Goal: Share content

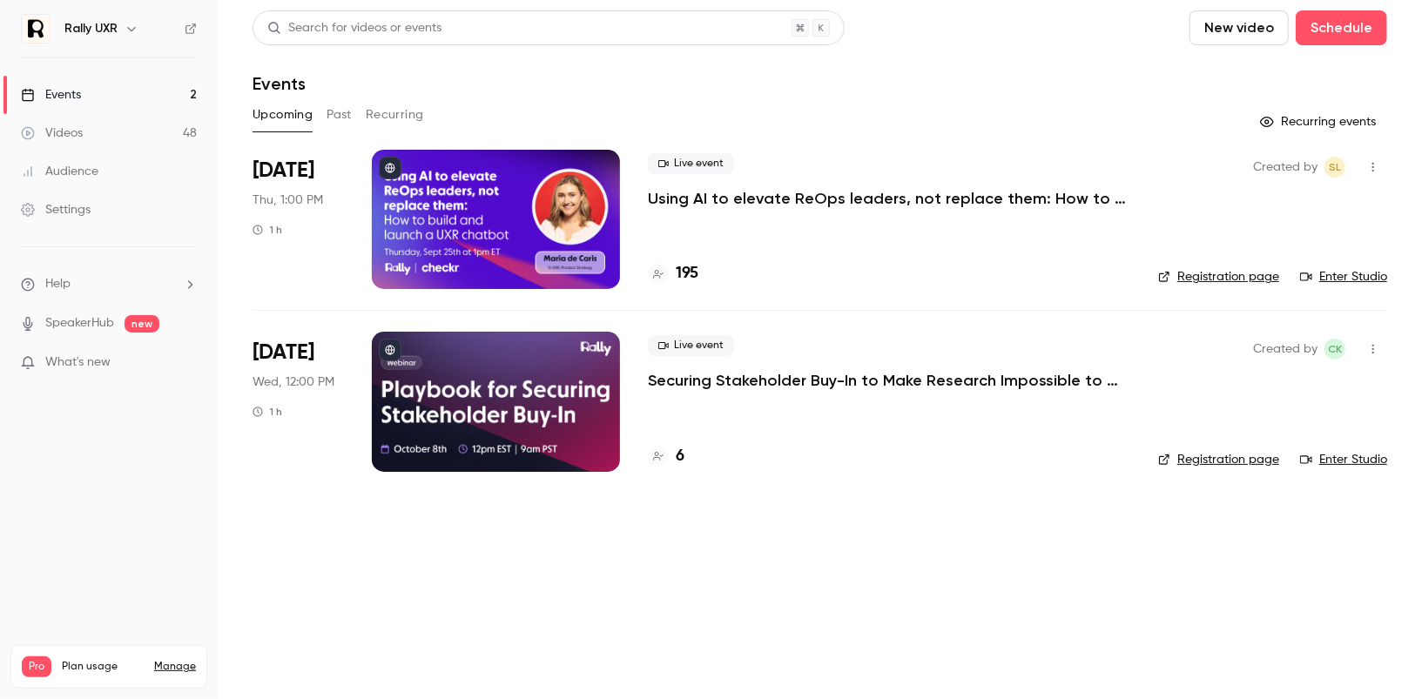
click at [1243, 266] on div "Created by SL Registration page Enter Studio" at bounding box center [1272, 219] width 229 height 139
click at [1243, 286] on div "Created by SL Registration page Enter Studio" at bounding box center [1272, 219] width 229 height 139
click at [538, 219] on div at bounding box center [496, 219] width 248 height 139
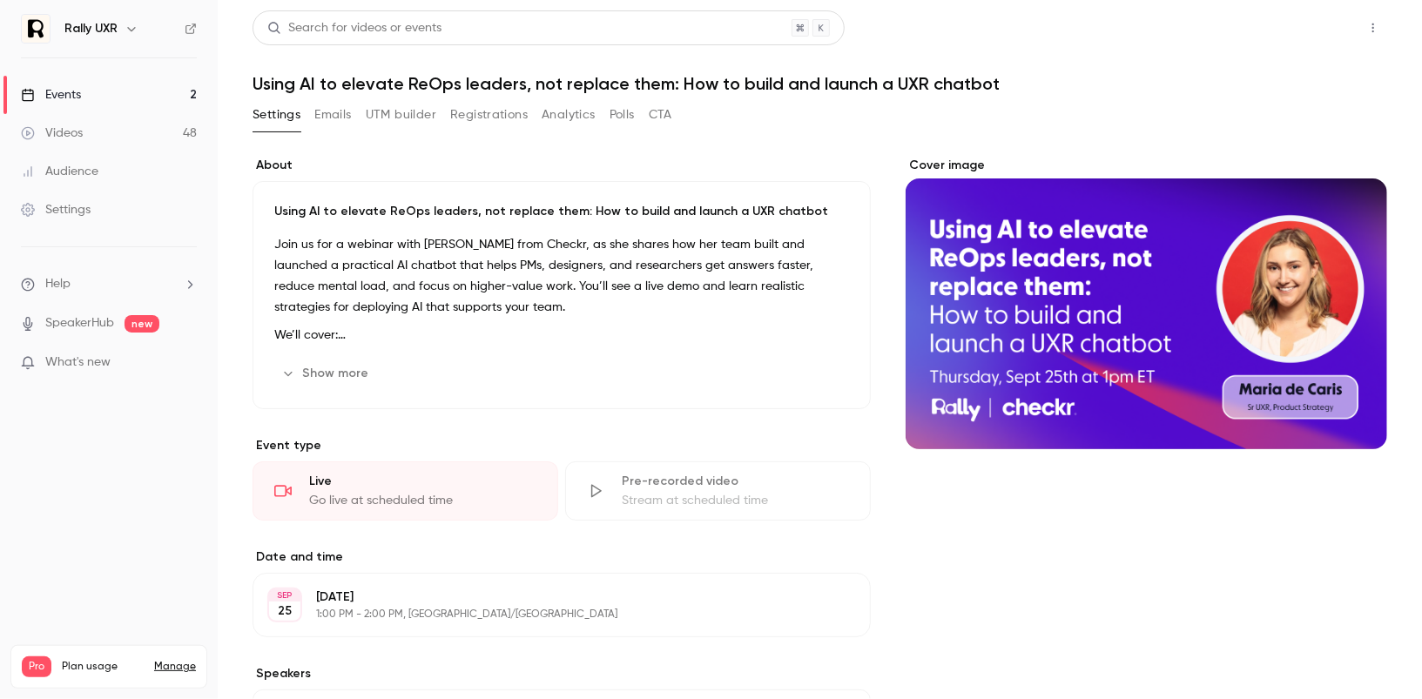
click at [1312, 29] on button "Share" at bounding box center [1310, 27] width 69 height 35
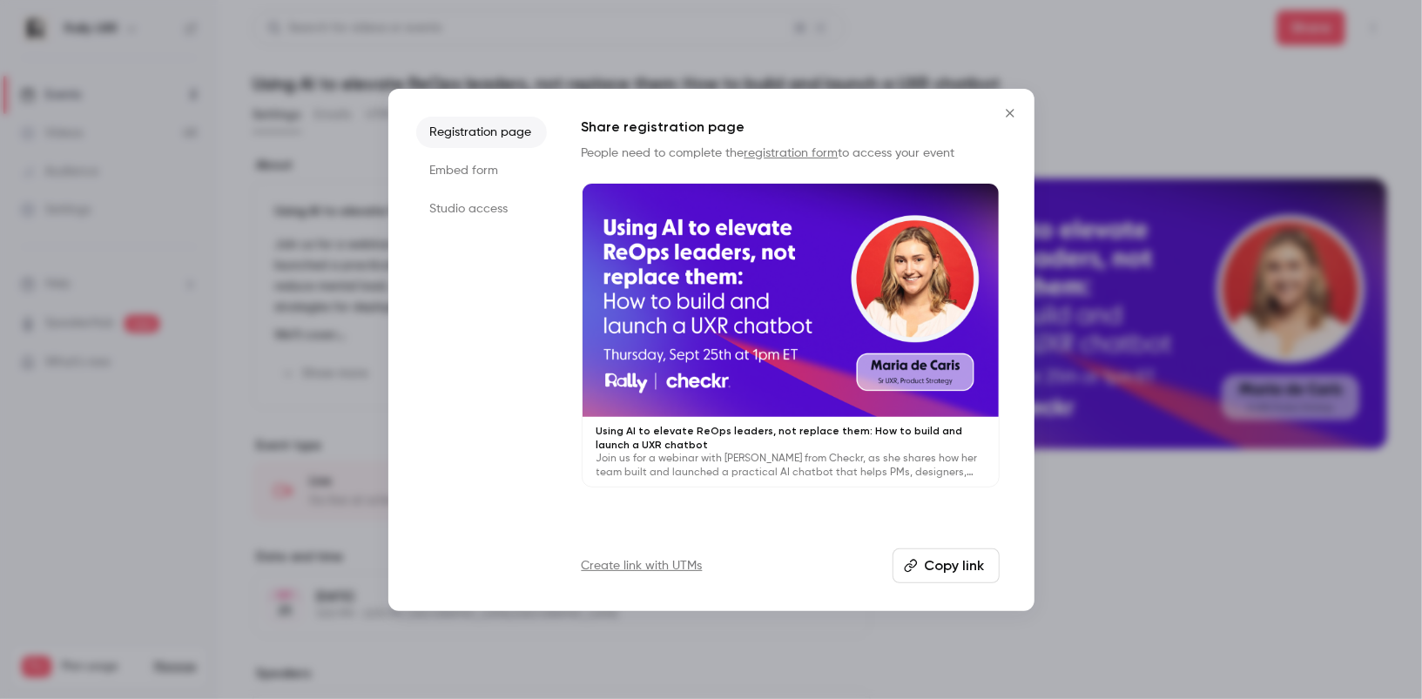
click at [521, 210] on li "Studio access" at bounding box center [481, 208] width 131 height 31
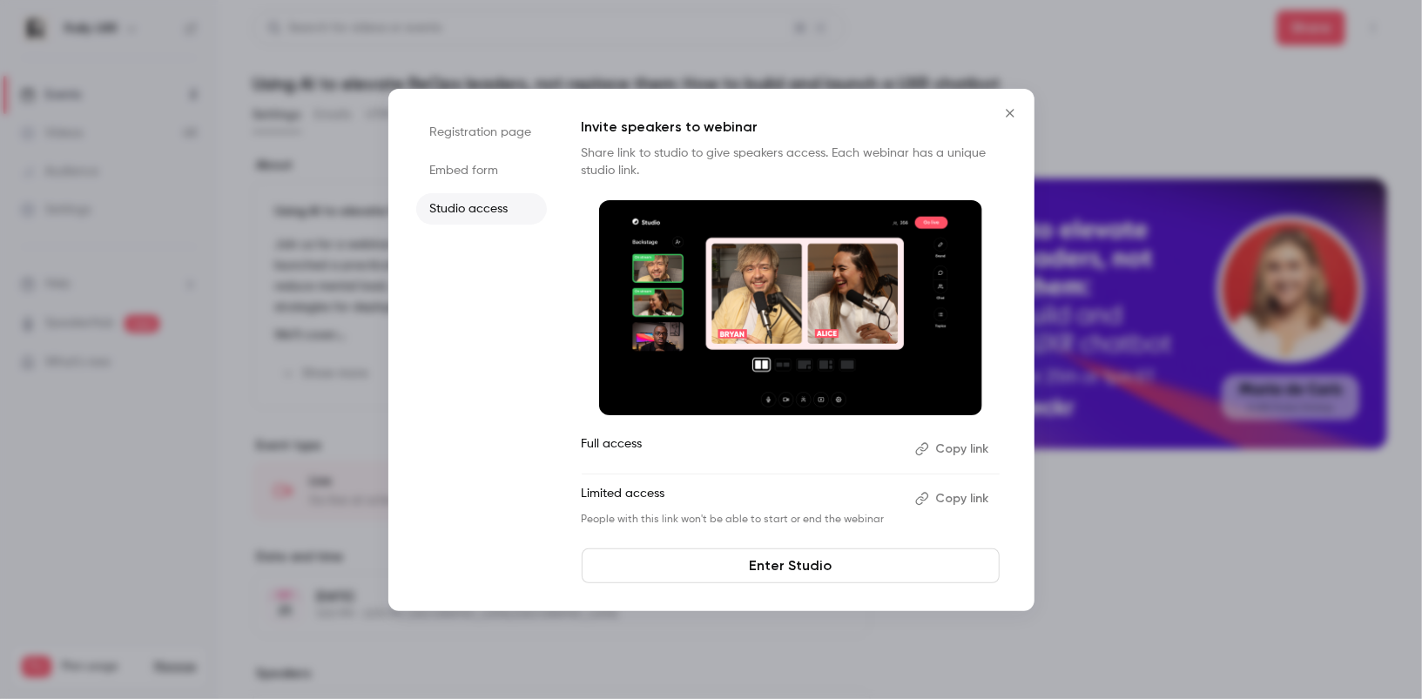
click at [965, 451] on button "Copy link" at bounding box center [953, 449] width 91 height 28
click at [1150, 526] on div at bounding box center [711, 349] width 1422 height 699
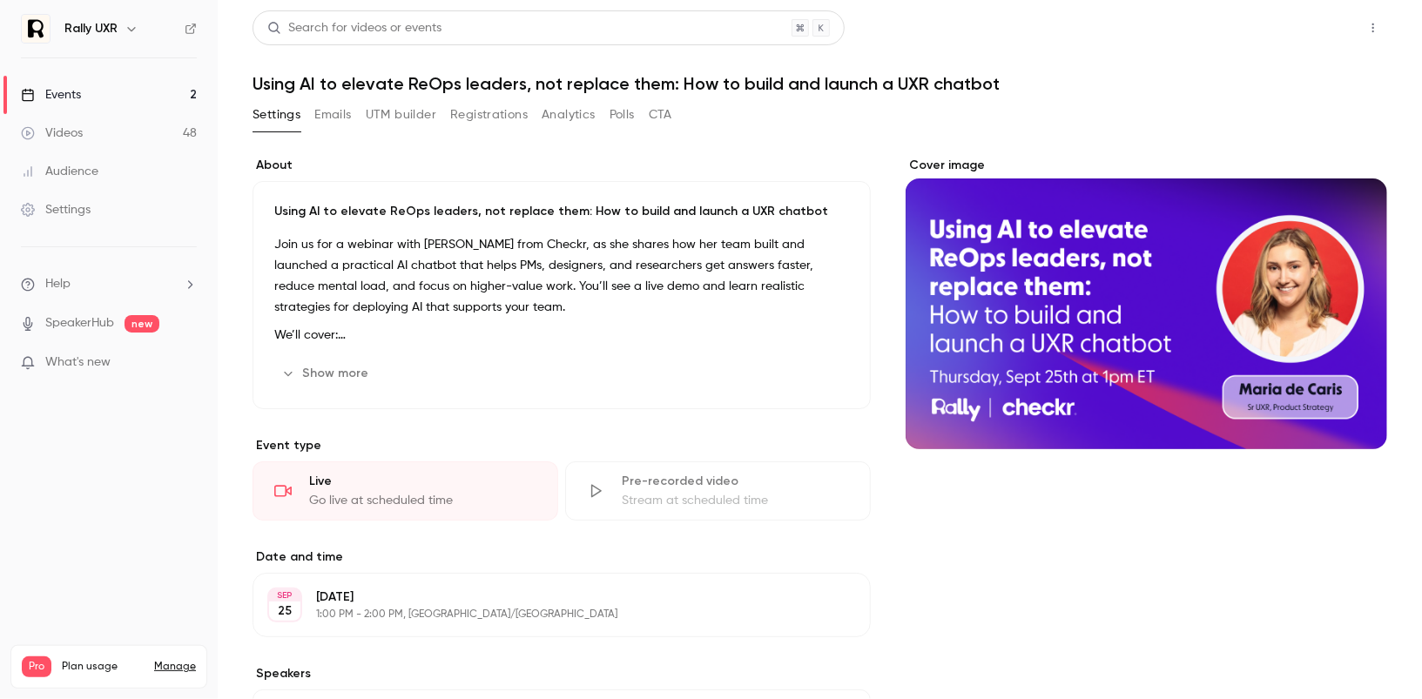
click at [1320, 16] on button "Share" at bounding box center [1310, 27] width 69 height 35
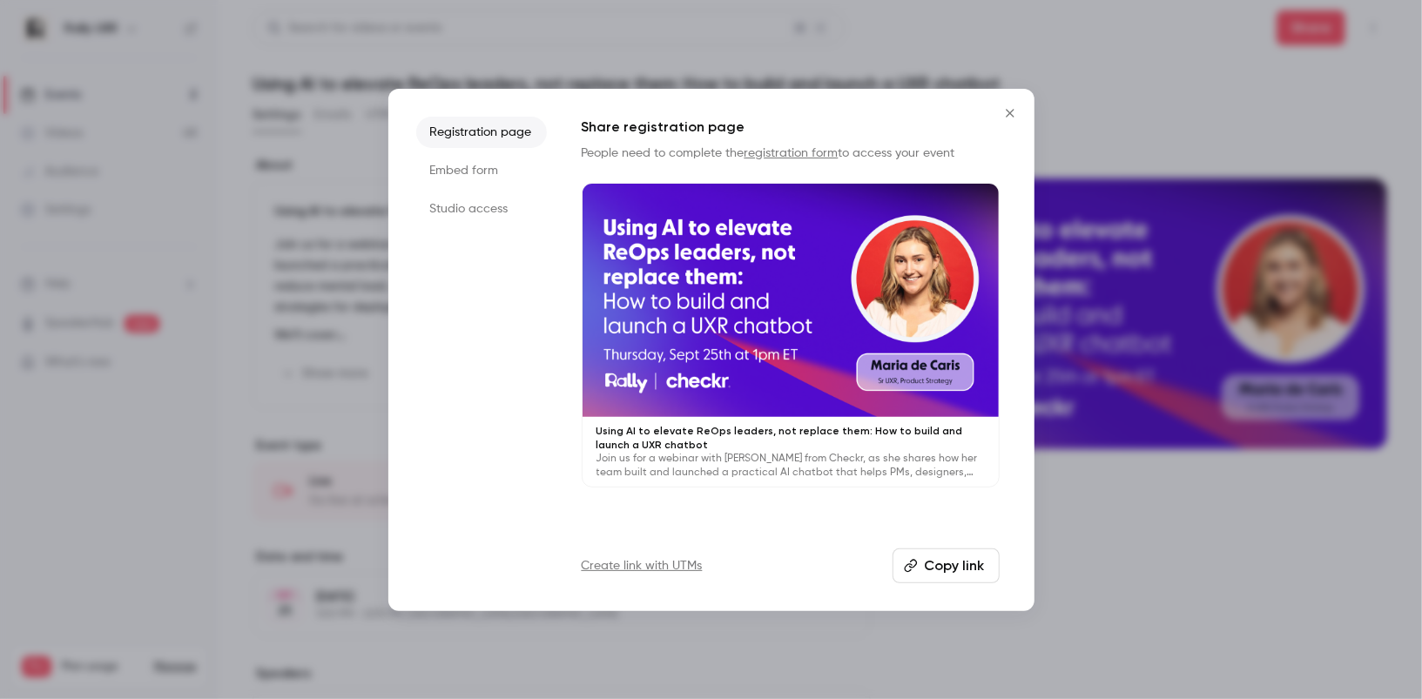
click at [509, 210] on li "Studio access" at bounding box center [481, 208] width 131 height 31
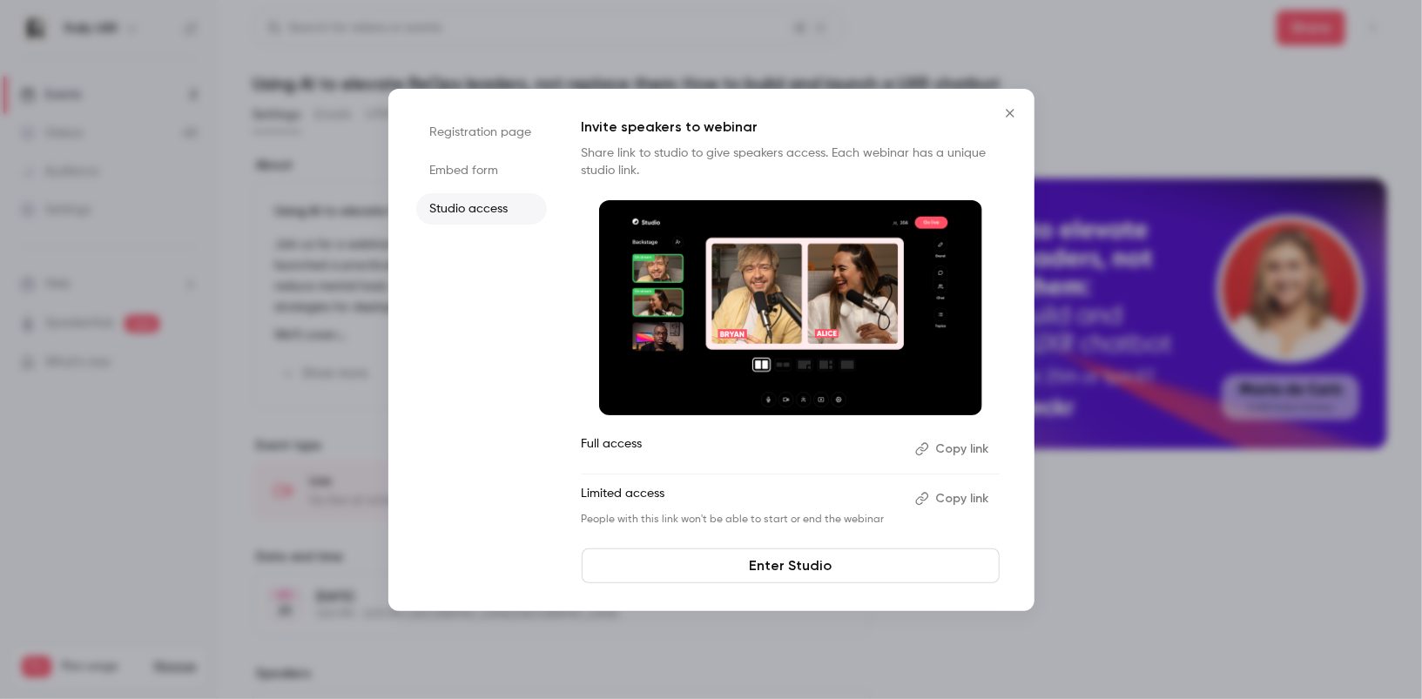
click at [947, 449] on button "Copy link" at bounding box center [953, 449] width 91 height 28
click at [800, 575] on link "Enter Studio" at bounding box center [791, 566] width 418 height 35
click at [1008, 118] on icon "Close" at bounding box center [1010, 113] width 21 height 14
